Goal: Task Accomplishment & Management: Manage account settings

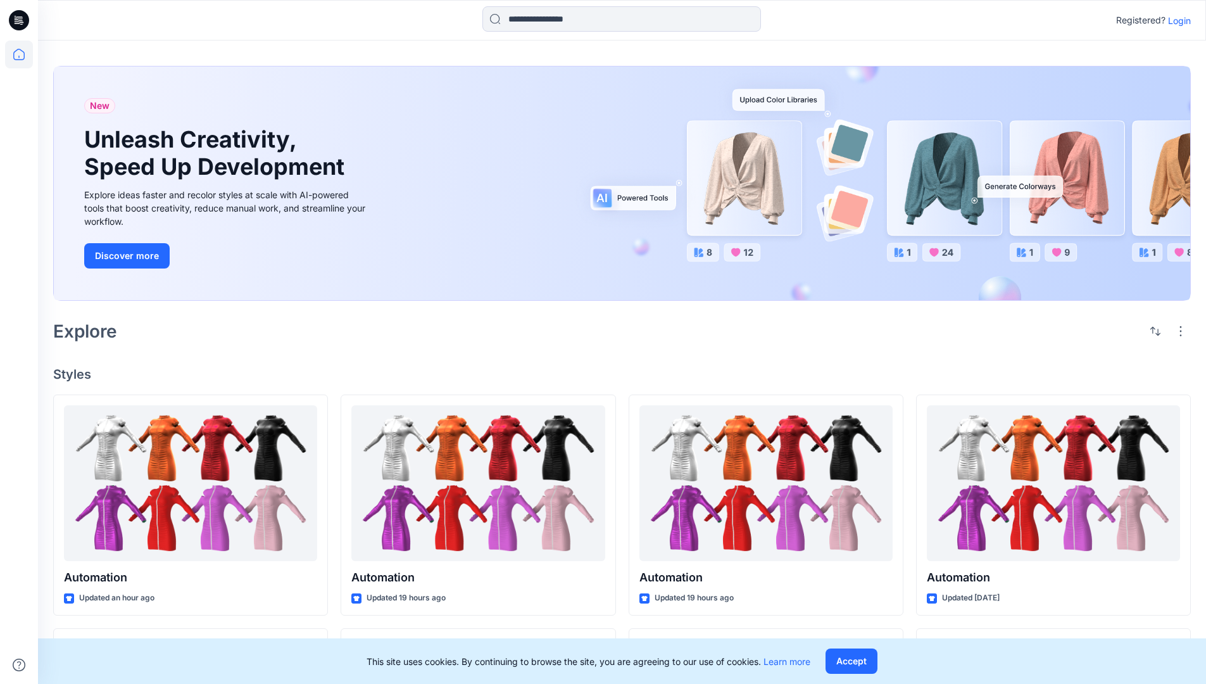
click at [1176, 20] on p "Login" at bounding box center [1179, 20] width 23 height 13
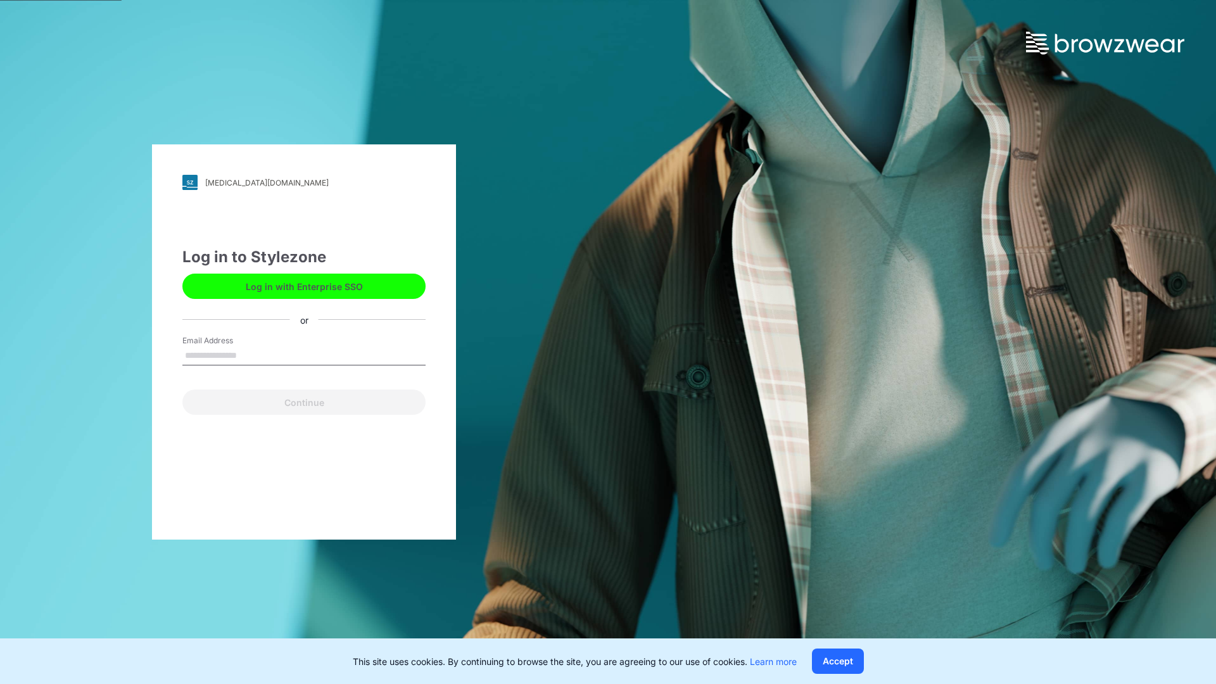
click at [250, 355] on input "Email Address" at bounding box center [303, 355] width 243 height 19
type input "**********"
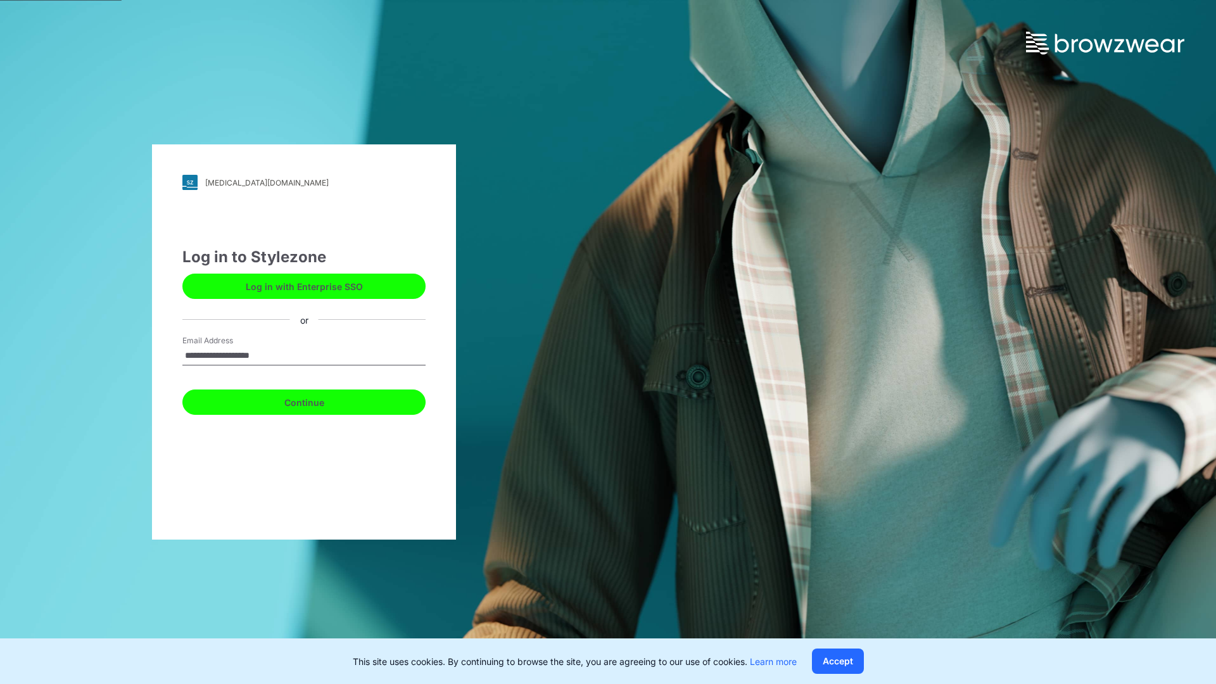
click at [318, 400] on button "Continue" at bounding box center [303, 401] width 243 height 25
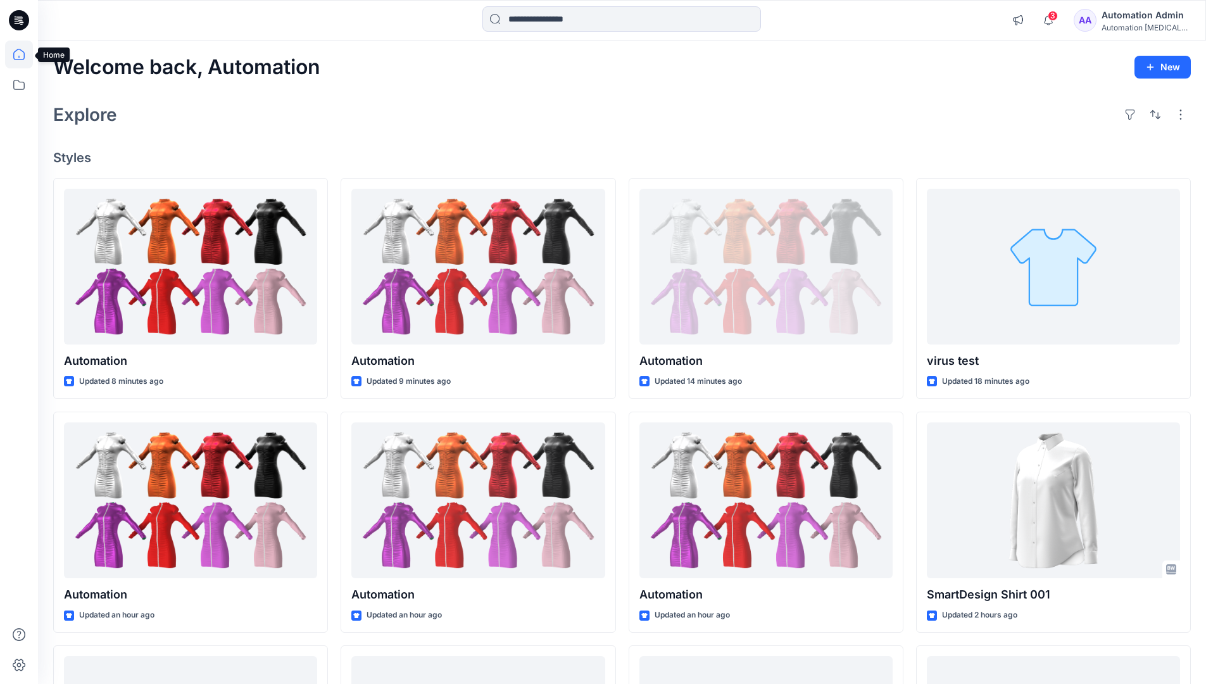
click at [24, 54] on icon at bounding box center [18, 54] width 11 height 11
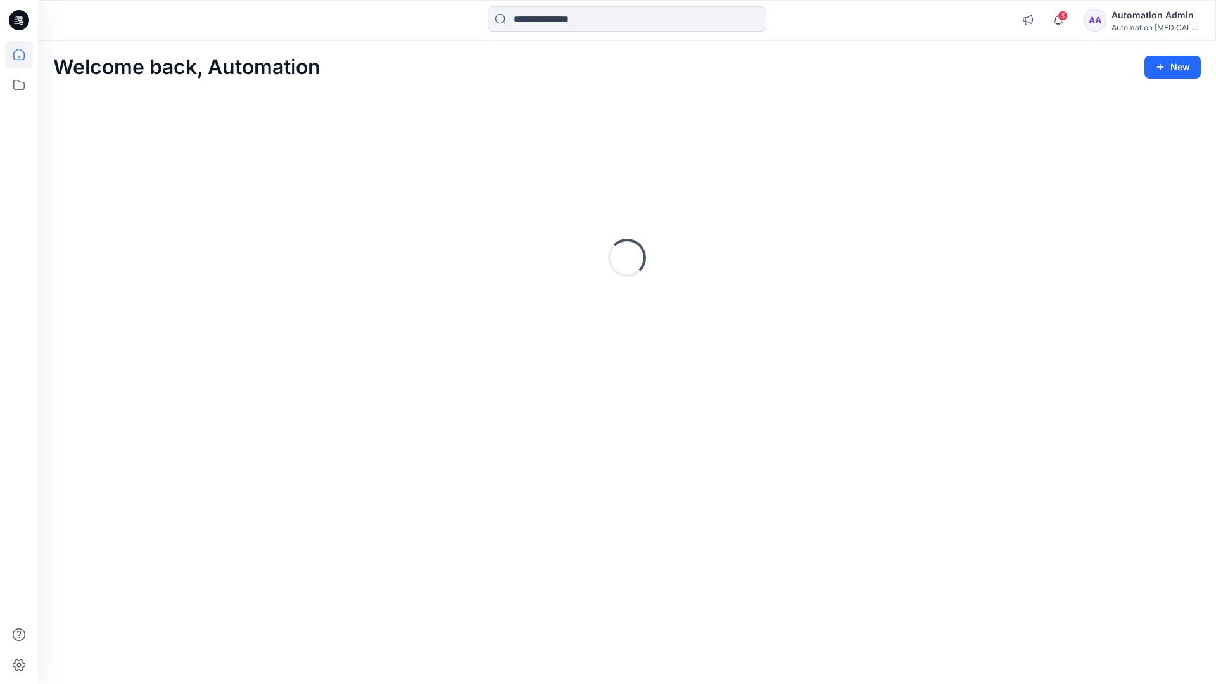
click at [1146, 30] on div "Automation [MEDICAL_DATA]..." at bounding box center [1155, 27] width 89 height 9
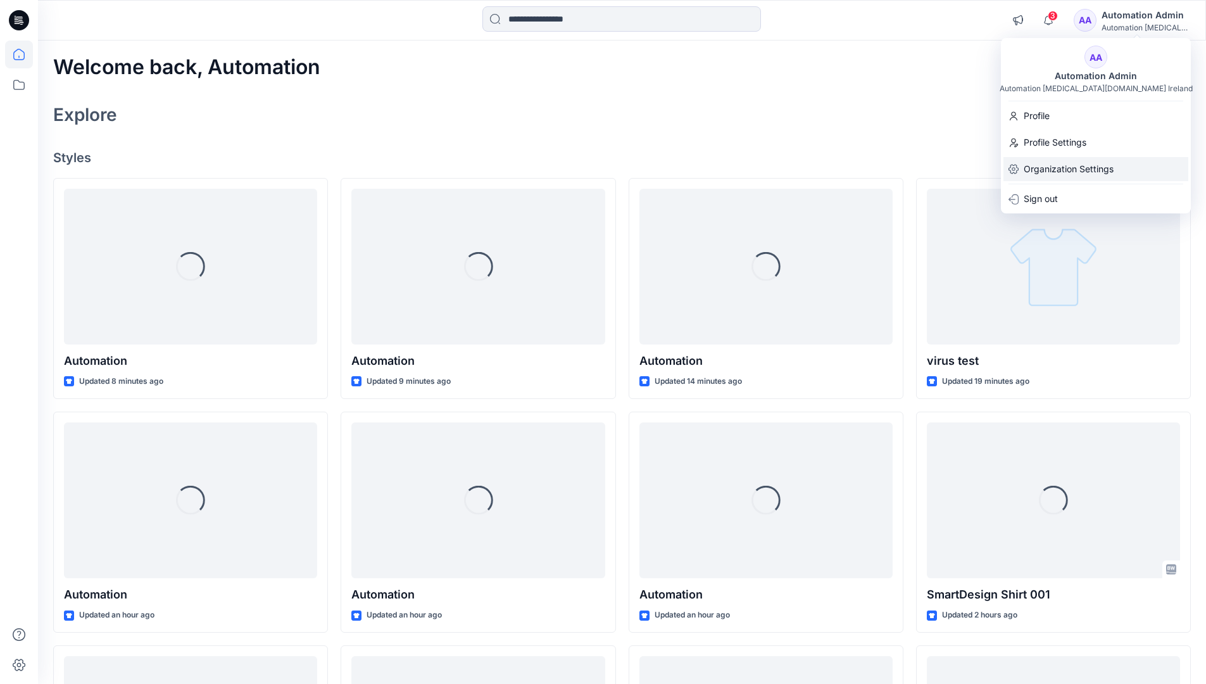
click at [1090, 172] on p "Organization Settings" at bounding box center [1069, 169] width 90 height 24
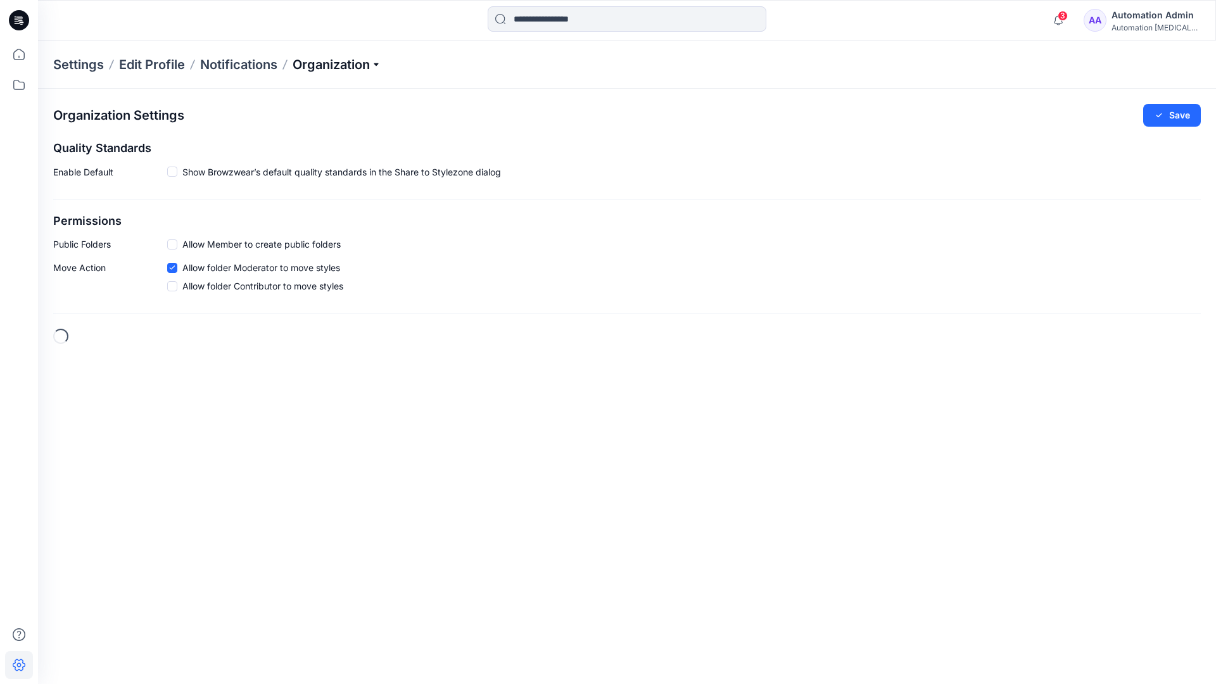
click at [370, 65] on p "Organization" at bounding box center [336, 65] width 89 height 18
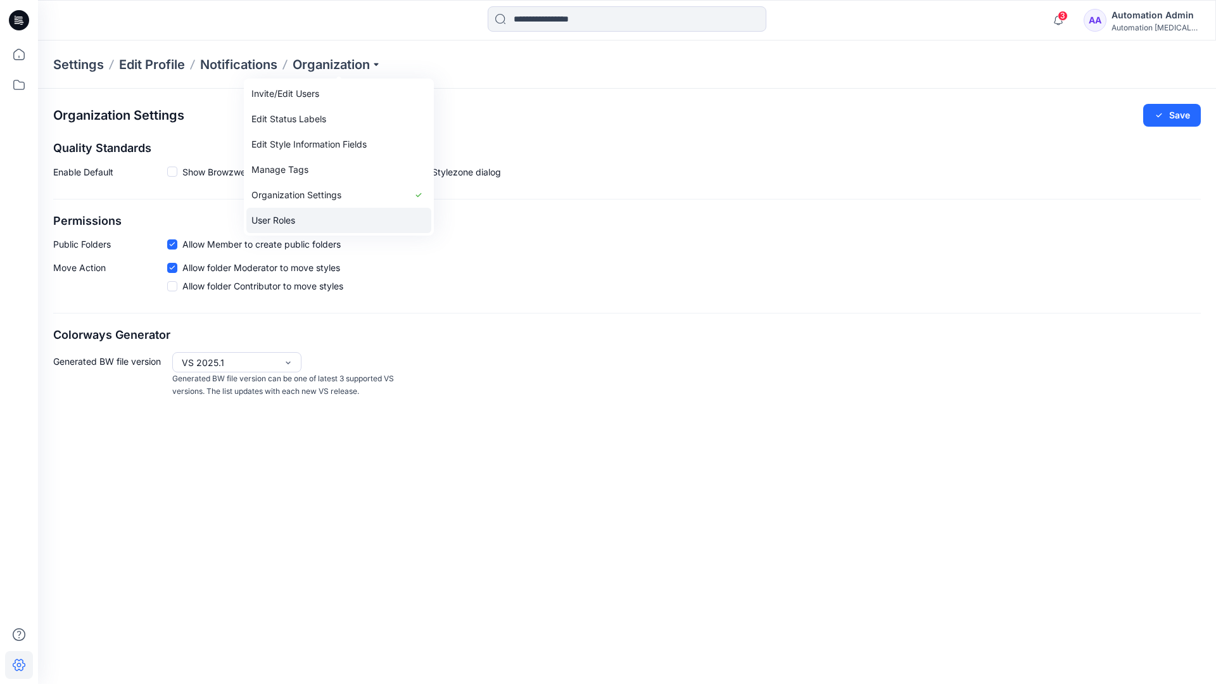
click at [344, 213] on link "User Roles" at bounding box center [338, 220] width 185 height 25
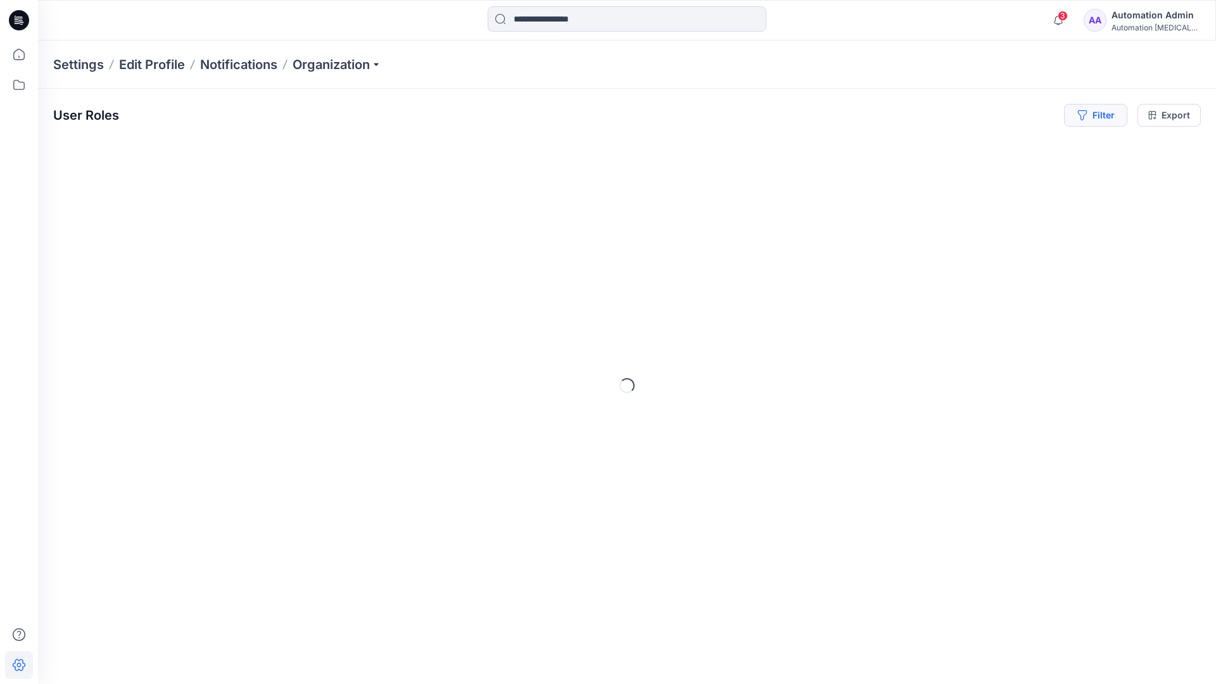
click at [1100, 113] on button "Filter" at bounding box center [1095, 115] width 63 height 23
click at [933, 148] on div at bounding box center [903, 149] width 130 height 16
type input "*****"
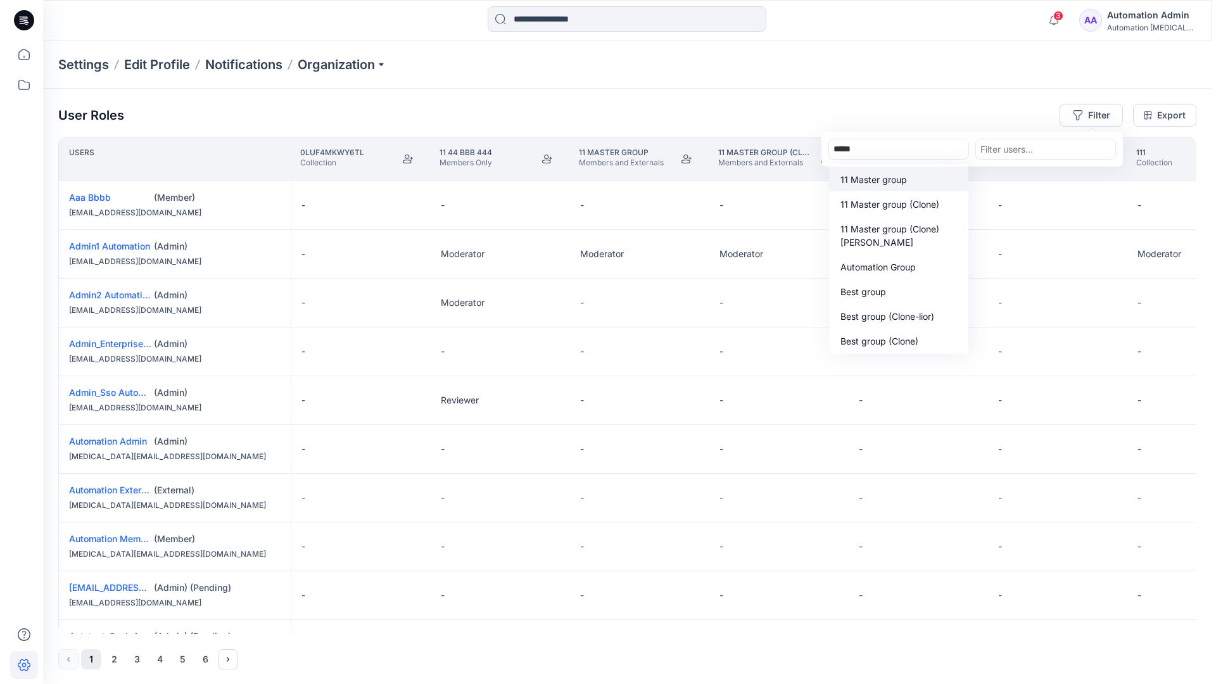
scroll to position [131, 0]
click at [898, 271] on p "Automation Group" at bounding box center [872, 266] width 75 height 13
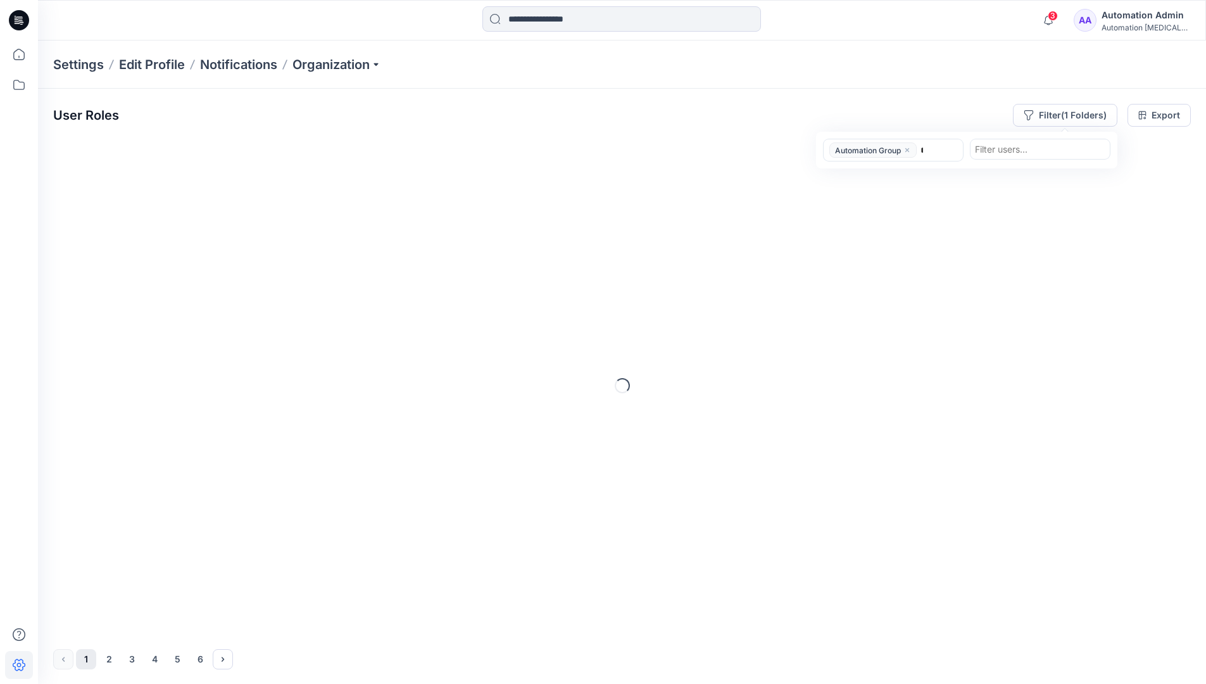
type input "******"
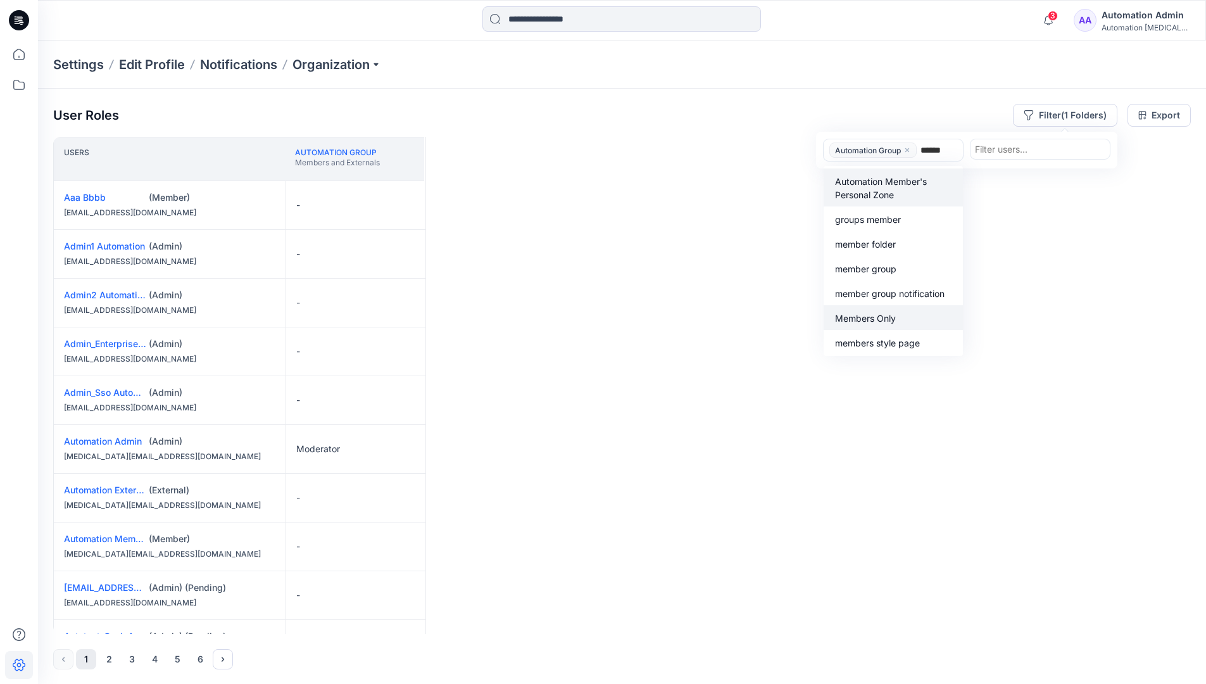
click at [891, 314] on p "Members Only" at bounding box center [865, 317] width 61 height 13
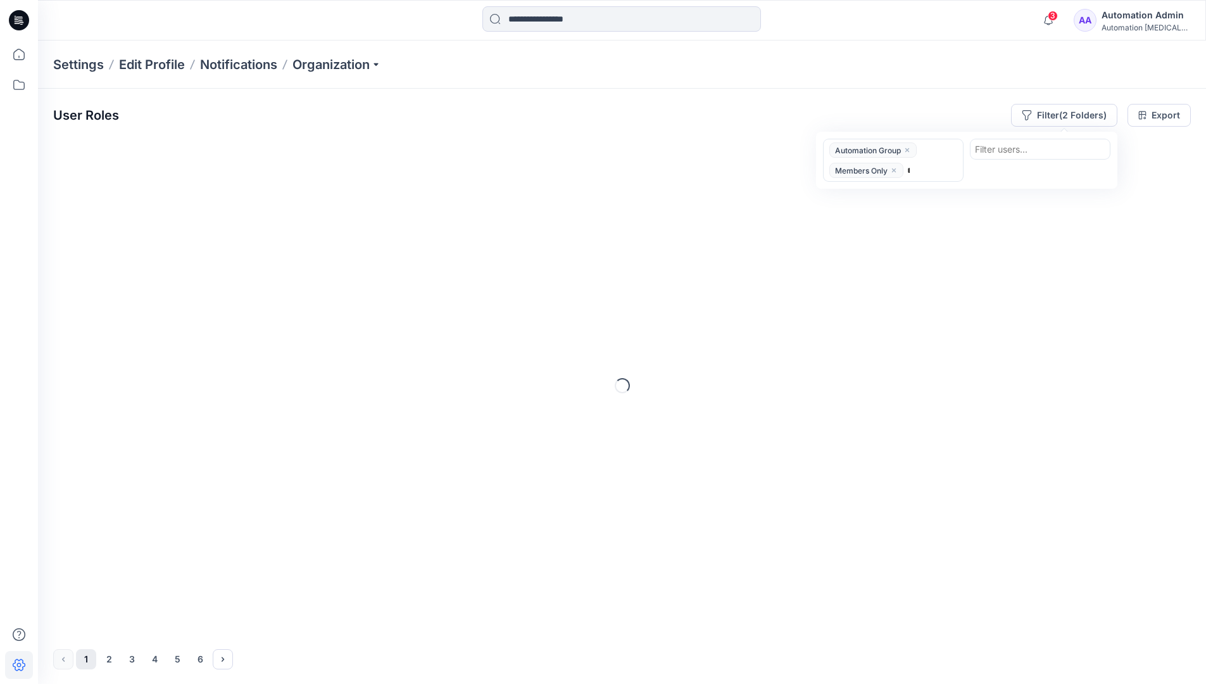
type input "*****"
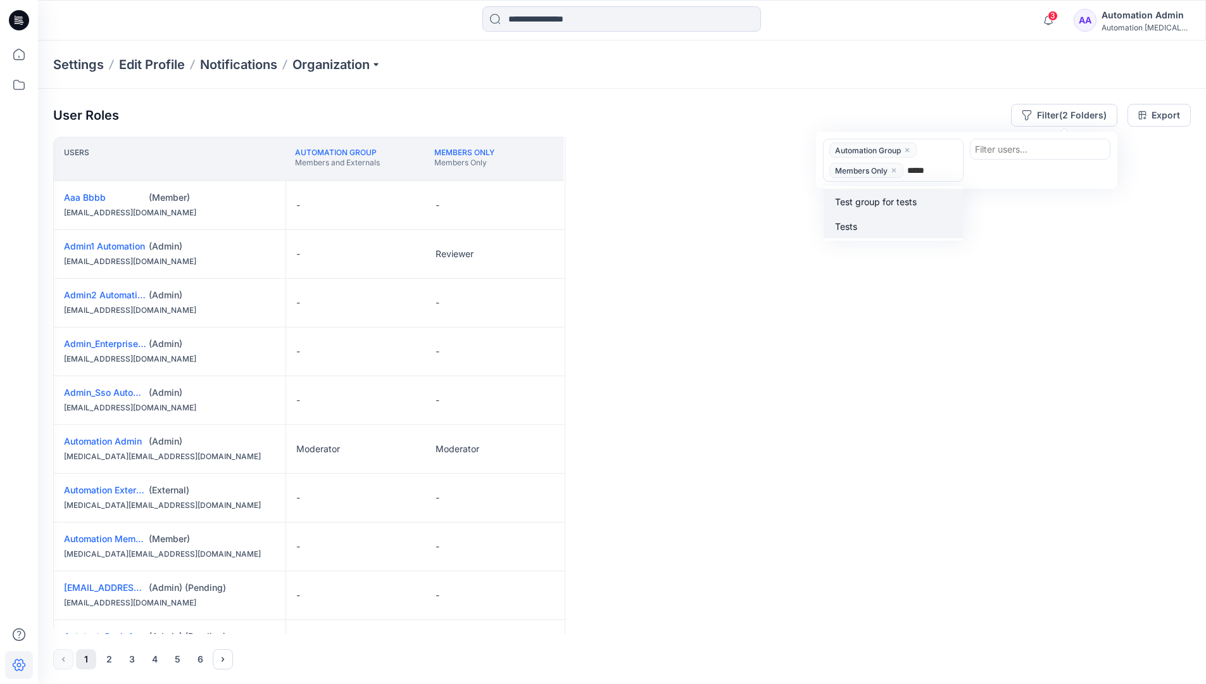
click at [896, 219] on div "Tests" at bounding box center [893, 225] width 124 height 15
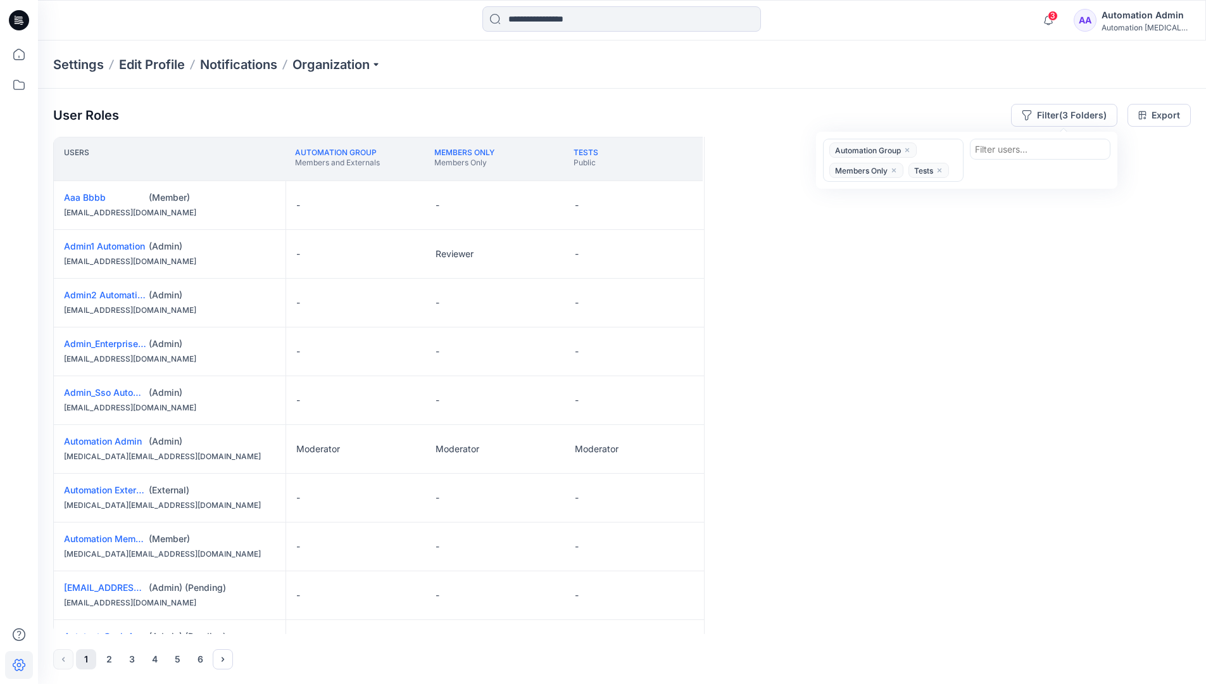
click at [865, 214] on div "Users Automation Group Members and Externals Members Only Members Only Tests Pu…" at bounding box center [622, 385] width 1138 height 497
click at [1058, 111] on button "Filter (3 Folders)" at bounding box center [1064, 115] width 106 height 23
click at [909, 148] on icon "close" at bounding box center [907, 150] width 8 height 8
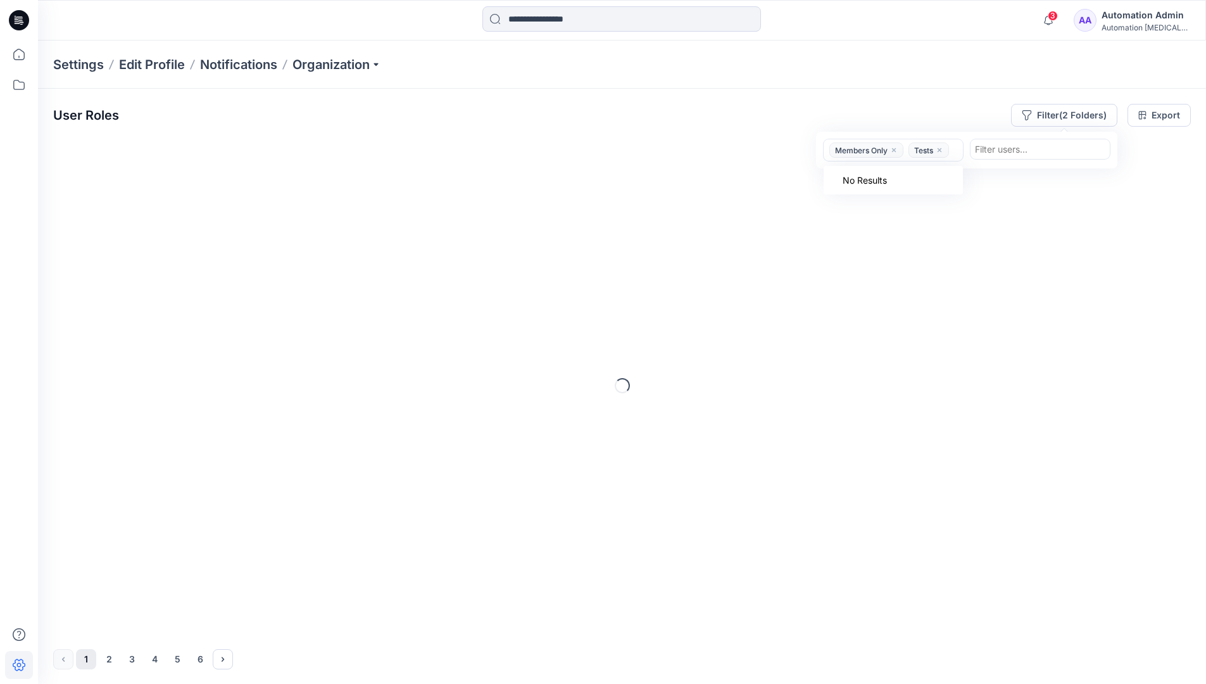
click at [898, 151] on icon "close" at bounding box center [894, 150] width 8 height 8
click at [862, 151] on icon "close" at bounding box center [860, 150] width 4 height 4
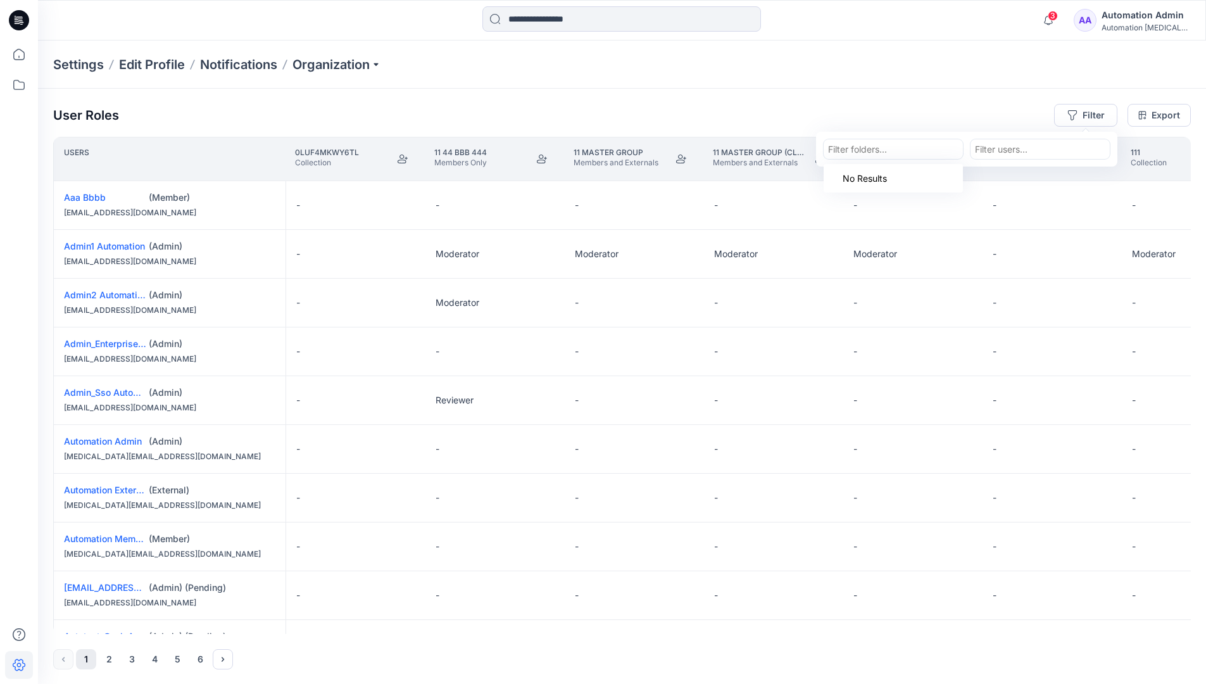
click at [1024, 72] on div "Settings Edit Profile Notifications Organization" at bounding box center [622, 65] width 1168 height 48
click at [932, 106] on div "User Roles Filter Export" at bounding box center [622, 115] width 1138 height 23
click at [1129, 20] on div "Automation Admin" at bounding box center [1146, 15] width 89 height 15
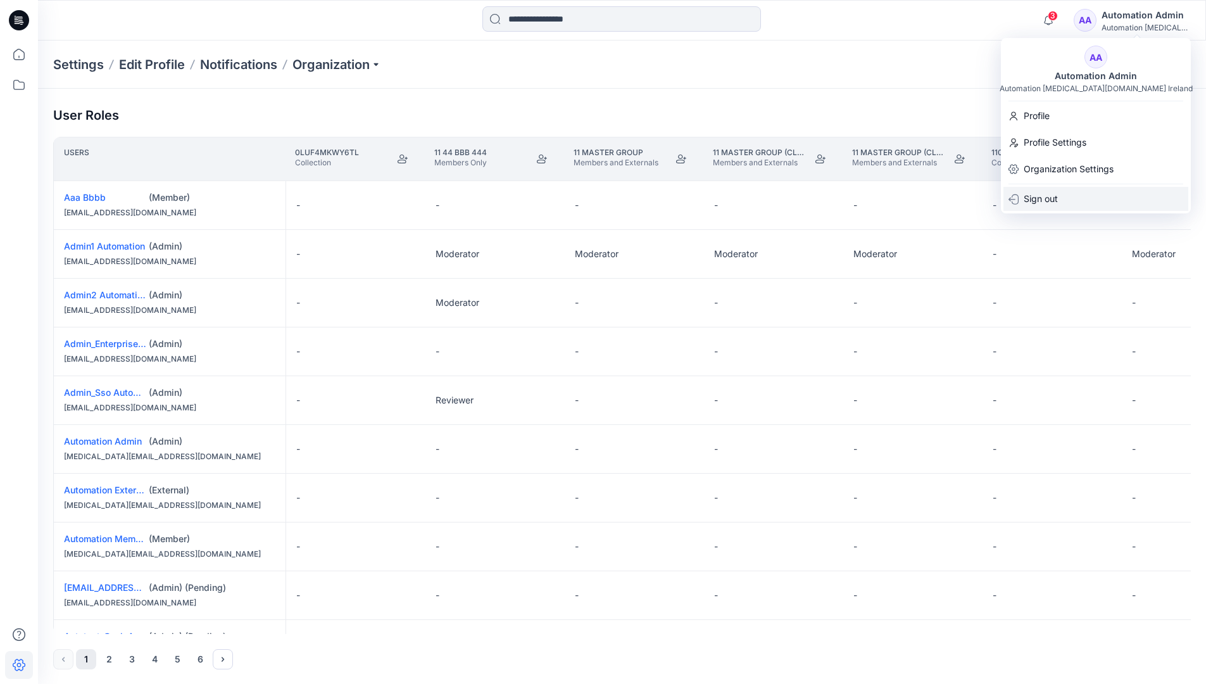
click at [1078, 201] on div "Sign out" at bounding box center [1095, 199] width 185 height 24
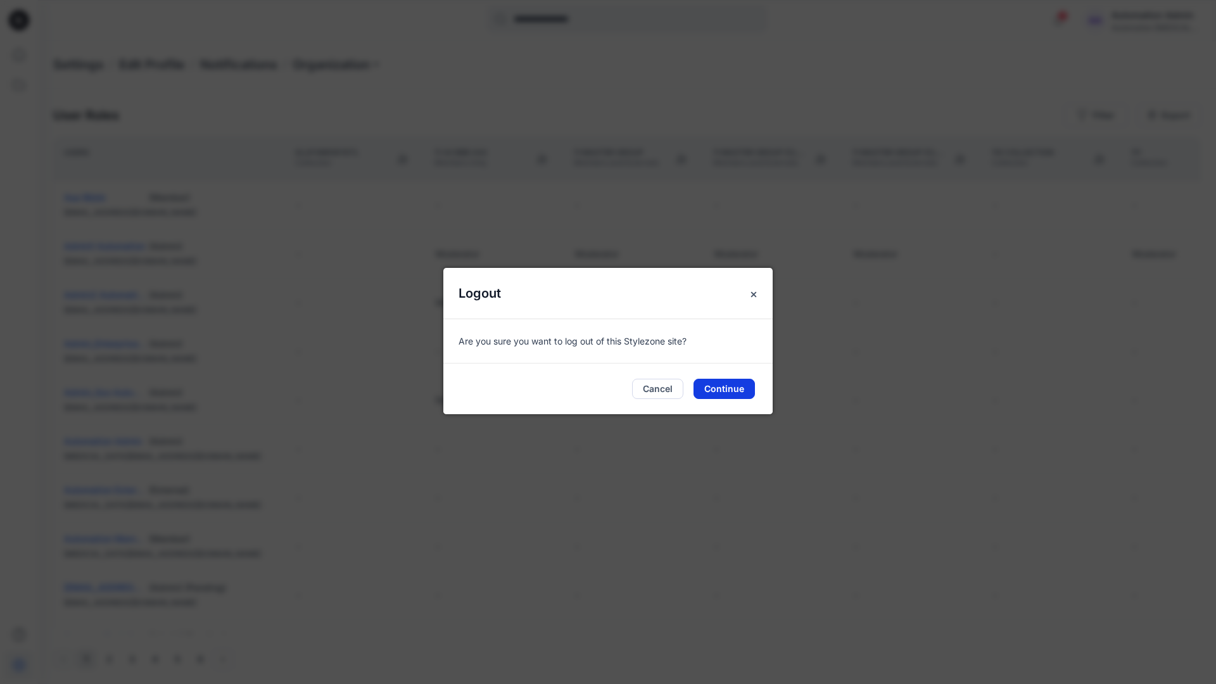
click at [738, 387] on button "Continue" at bounding box center [723, 389] width 61 height 20
